Goal: Find specific page/section: Find specific page/section

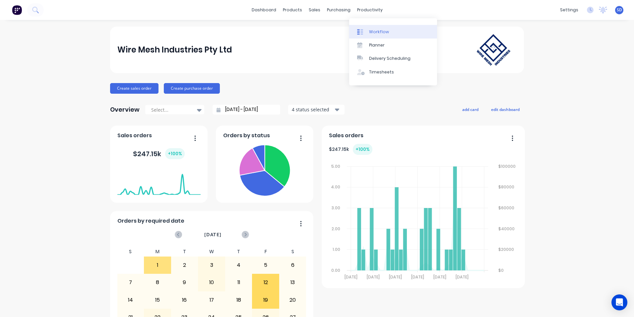
click at [364, 33] on div at bounding box center [362, 32] width 10 height 6
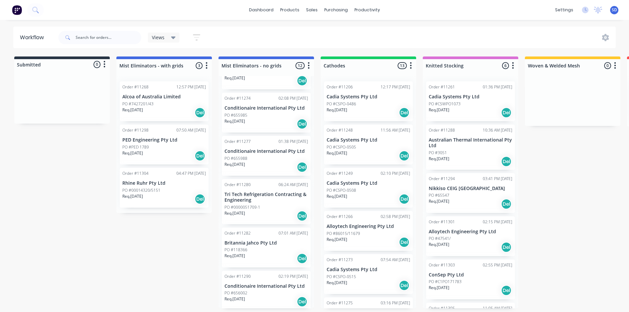
scroll to position [166, 0]
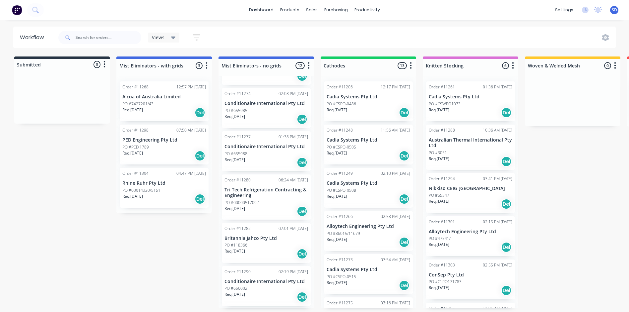
click at [255, 144] on p "Conditionaire International Pty Ltd" at bounding box center [267, 147] width 84 height 6
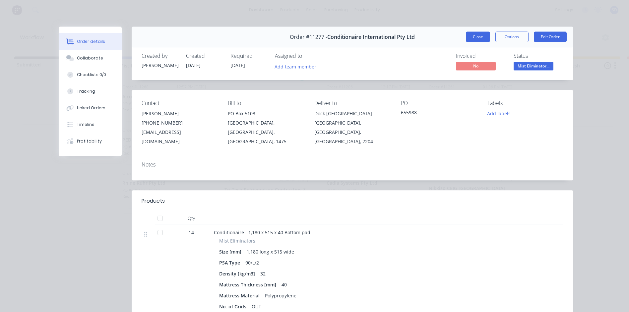
click at [475, 35] on button "Close" at bounding box center [478, 37] width 24 height 11
